Goal: Information Seeking & Learning: Find specific fact

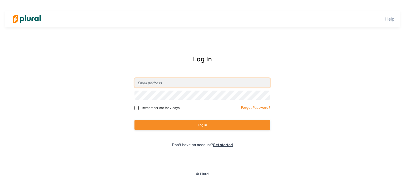
type input "[EMAIL_ADDRESS][DOMAIN_NAME]"
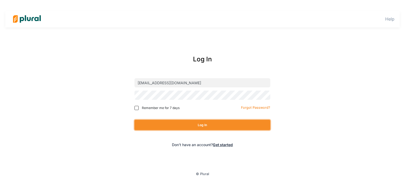
click at [181, 125] on button "Log In" at bounding box center [203, 125] width 136 height 10
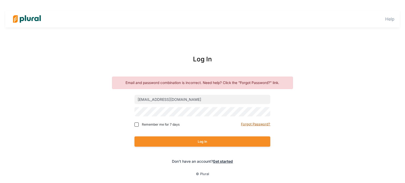
click at [258, 125] on small "Forgot Password?" at bounding box center [255, 124] width 29 height 4
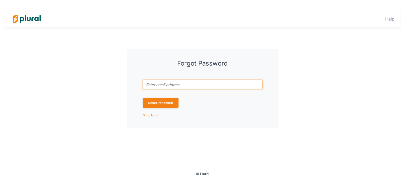
click at [165, 88] on input "Email address associated with account *" at bounding box center [203, 84] width 120 height 9
type input "[EMAIL_ADDRESS][DOMAIN_NAME]"
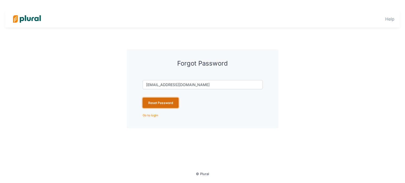
click at [152, 99] on button "Reset Password" at bounding box center [161, 103] width 36 height 10
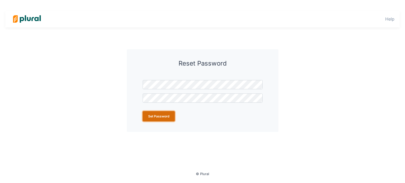
click at [165, 117] on button "Set Password" at bounding box center [159, 116] width 32 height 10
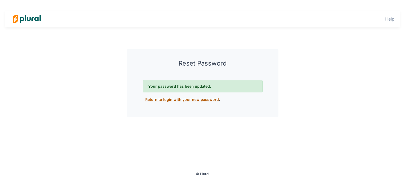
click at [200, 99] on link "Return to login with your new password" at bounding box center [182, 99] width 74 height 4
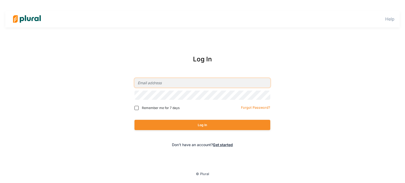
type input "[EMAIL_ADDRESS][DOMAIN_NAME]"
click at [192, 85] on input "[EMAIL_ADDRESS][DOMAIN_NAME]" at bounding box center [203, 82] width 136 height 9
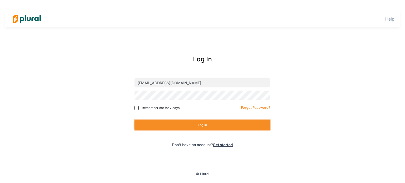
click at [187, 125] on button "Log In" at bounding box center [203, 125] width 136 height 10
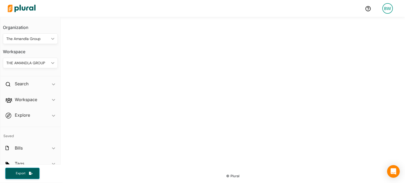
click at [29, 41] on div "The Amandla Group" at bounding box center [27, 39] width 43 height 6
click at [28, 62] on div "The Amandla Group" at bounding box center [26, 63] width 39 height 4
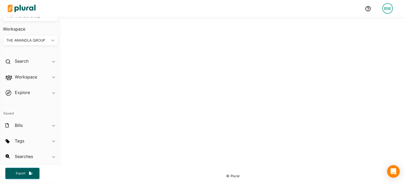
scroll to position [23, 0]
click at [38, 59] on div "Search ic_keyboard_arrow_down" at bounding box center [30, 62] width 60 height 14
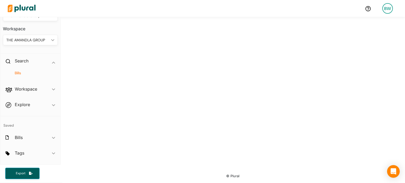
click at [30, 74] on h4 "Bills" at bounding box center [31, 73] width 47 height 5
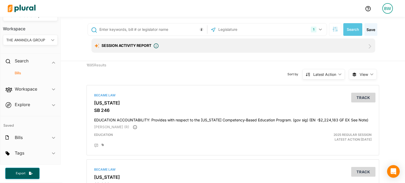
click at [157, 28] on input "text" at bounding box center [152, 30] width 107 height 10
type input "maternal"
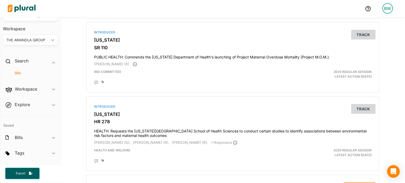
scroll to position [211, 0]
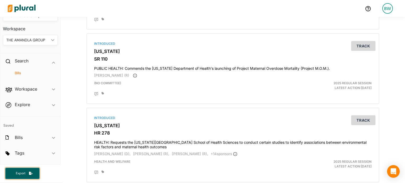
click at [32, 173] on icon "button" at bounding box center [31, 173] width 4 height 3
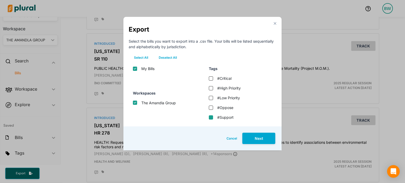
click at [210, 116] on input "#Support" at bounding box center [211, 118] width 4 height 4
checkbox input "true"
click at [211, 109] on input "#Oppose" at bounding box center [211, 108] width 4 height 4
checkbox input "true"
click at [143, 56] on button "Select All" at bounding box center [141, 58] width 25 height 8
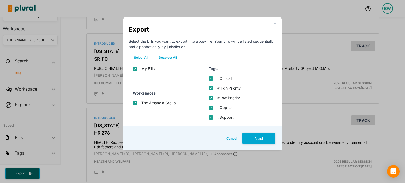
checkbox input "true"
click at [257, 138] on button "Next" at bounding box center [259, 138] width 33 height 11
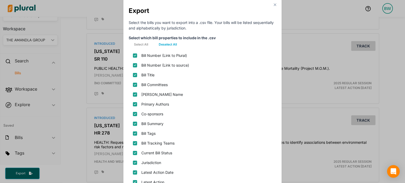
scroll to position [106, 0]
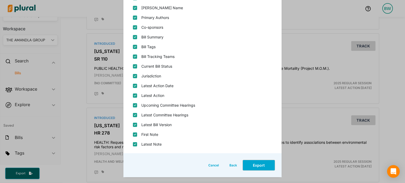
click at [260, 164] on button "Export" at bounding box center [259, 165] width 33 height 11
